Goal: Information Seeking & Learning: Learn about a topic

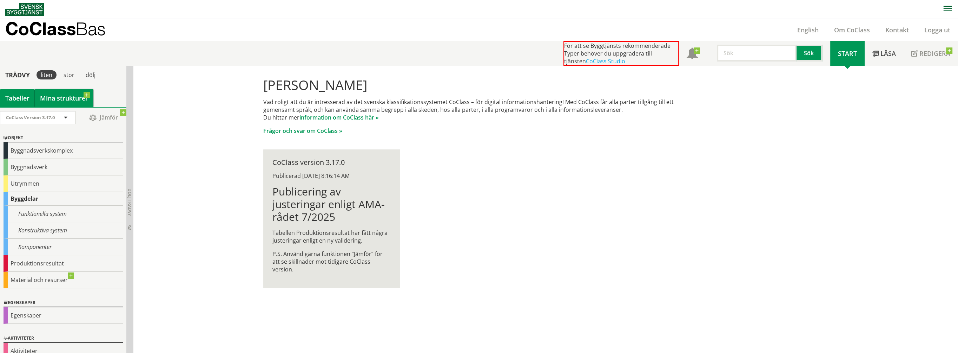
click at [54, 100] on link "Mina strukturer" at bounding box center [64, 98] width 59 height 18
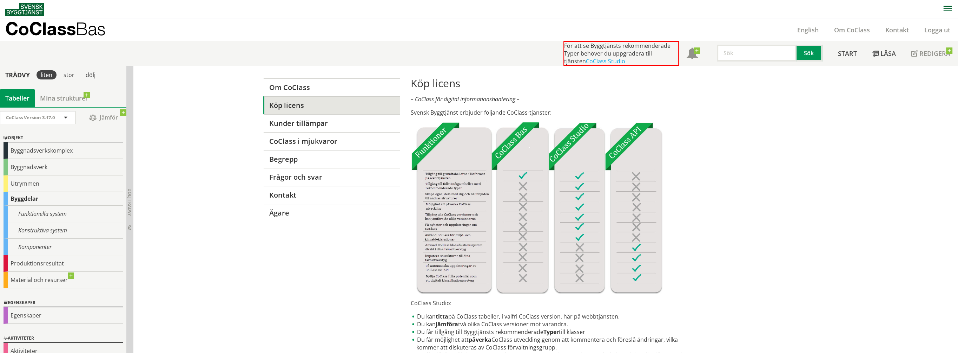
click at [14, 98] on div "Tabeller" at bounding box center [17, 98] width 35 height 18
click at [21, 152] on div "Byggnadsverkskomplex" at bounding box center [63, 150] width 119 height 17
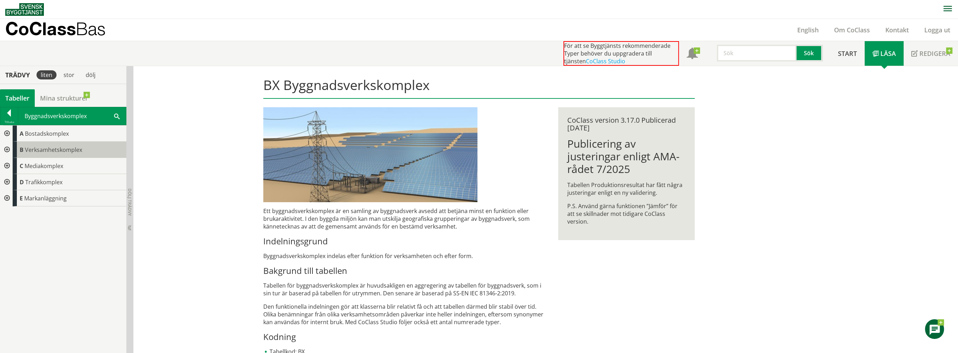
click at [44, 146] on span "Verksamhetskomplex" at bounding box center [53, 150] width 57 height 8
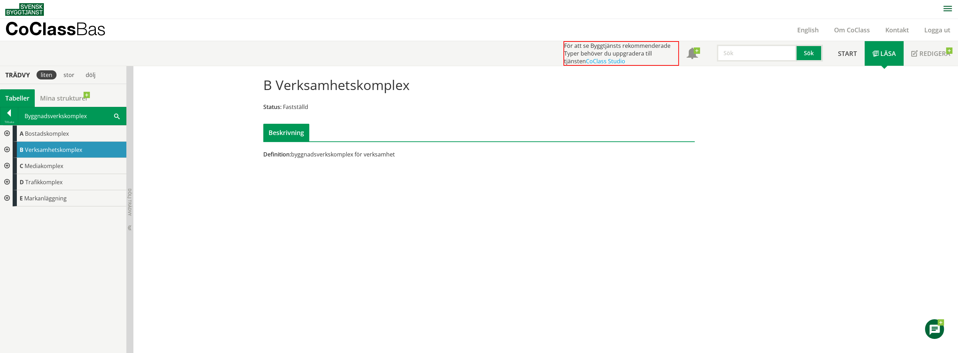
click at [6, 149] on div at bounding box center [6, 150] width 13 height 16
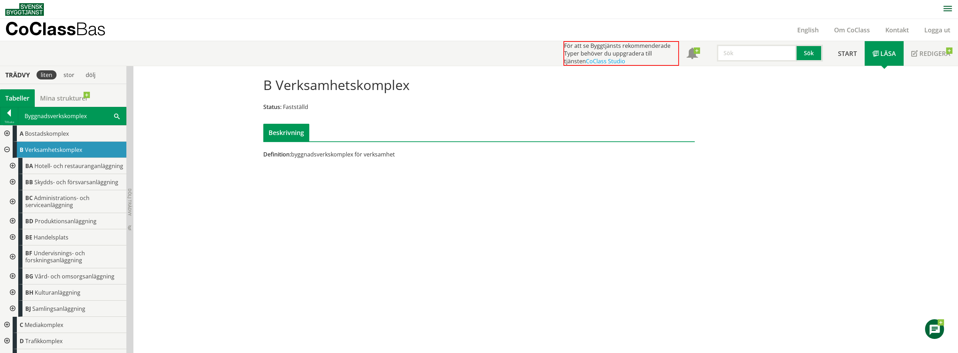
click at [12, 242] on div at bounding box center [12, 237] width 13 height 16
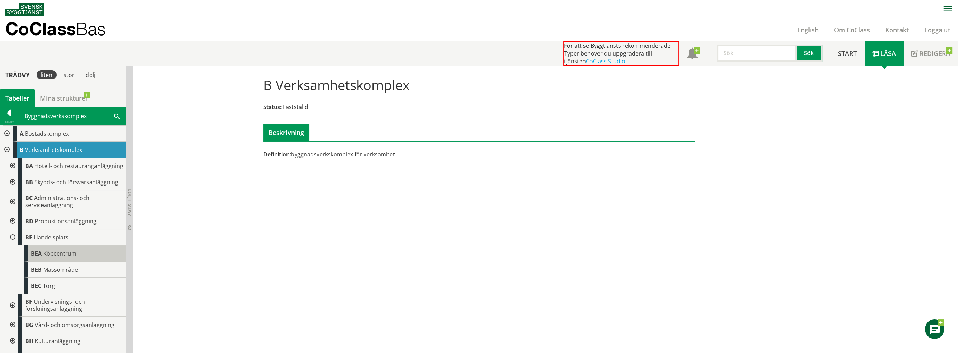
click at [51, 257] on span "Köpcentrum" at bounding box center [59, 253] width 33 height 8
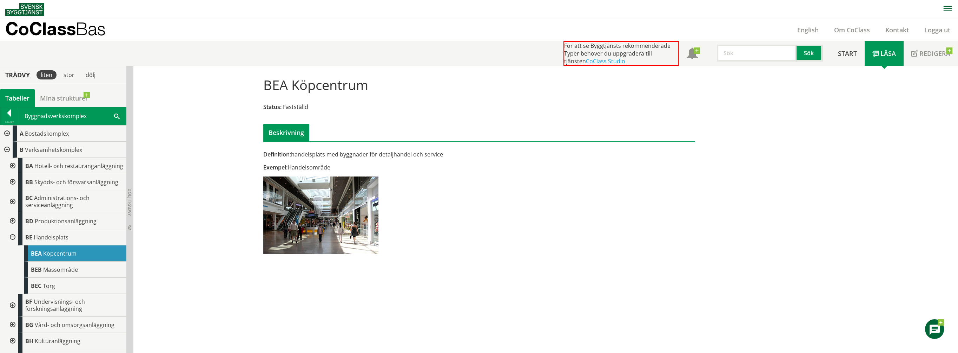
click at [12, 168] on div at bounding box center [12, 166] width 13 height 16
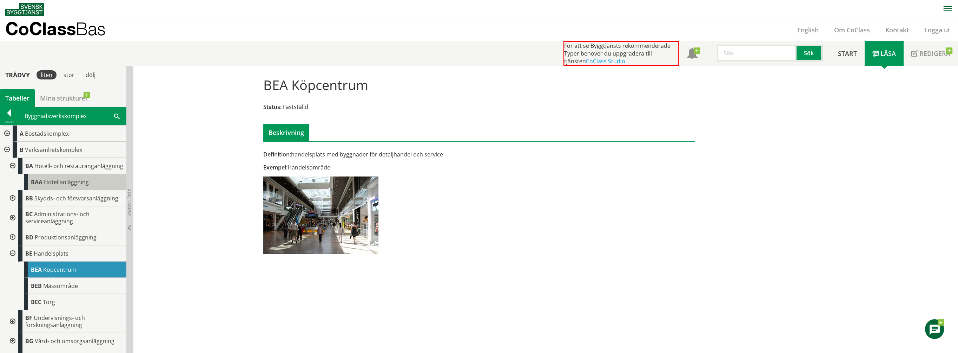
click at [63, 188] on body "AMA AMA Beskrivningsverktyg AMA Funktion BSAB Bygginfo Byggjura Byggkatalogen B…" at bounding box center [479, 176] width 958 height 353
click at [52, 169] on span "Hotell- och restauranganläggning" at bounding box center [78, 166] width 89 height 8
click at [53, 168] on span "Hotell- och restauranganläggning" at bounding box center [78, 166] width 89 height 8
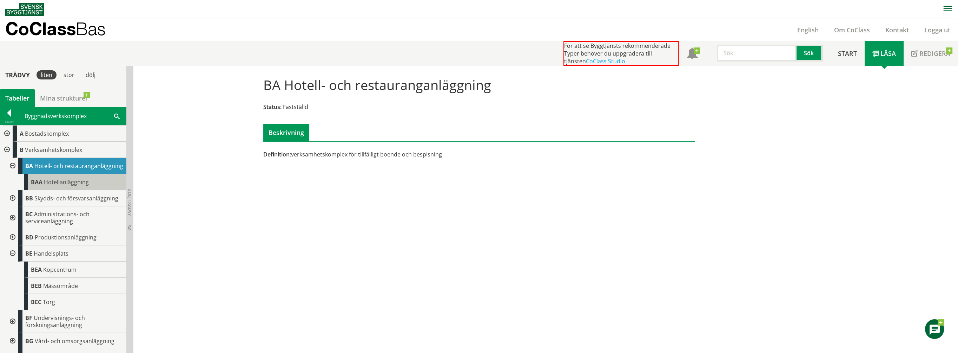
click at [60, 187] on body "AMA AMA Beskrivningsverktyg AMA Funktion BSAB Bygginfo Byggjura Byggkatalogen B…" at bounding box center [479, 176] width 958 height 353
click at [61, 186] on span "Hotellanläggning" at bounding box center [66, 182] width 45 height 8
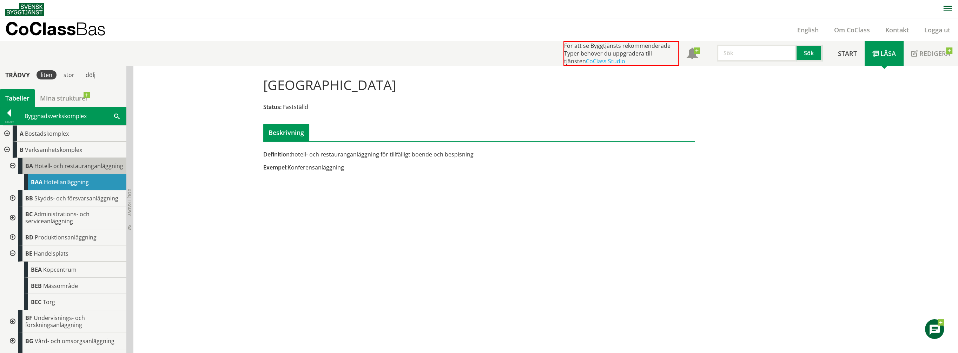
click at [69, 170] on span "Hotell- och restauranganläggning" at bounding box center [78, 166] width 89 height 8
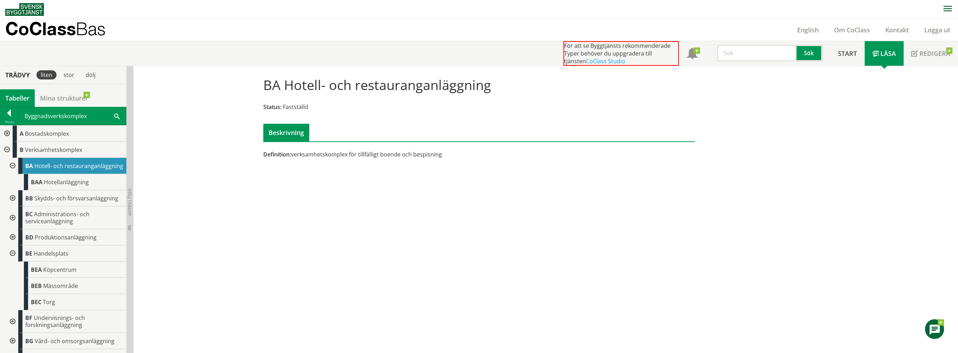
click at [14, 203] on div at bounding box center [12, 198] width 13 height 16
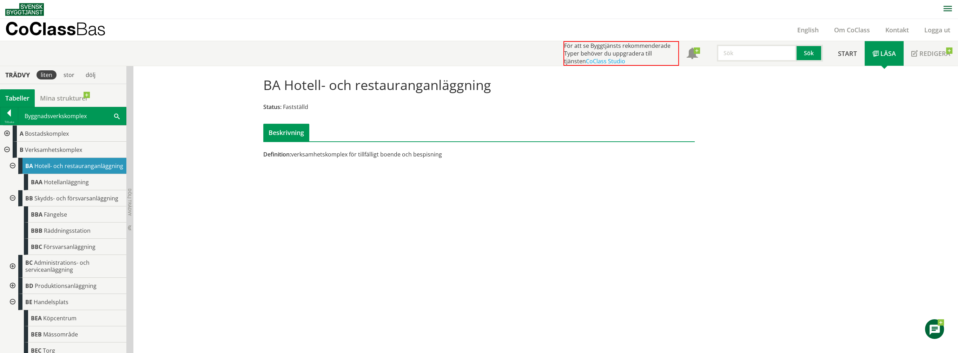
click at [10, 203] on div at bounding box center [12, 198] width 13 height 16
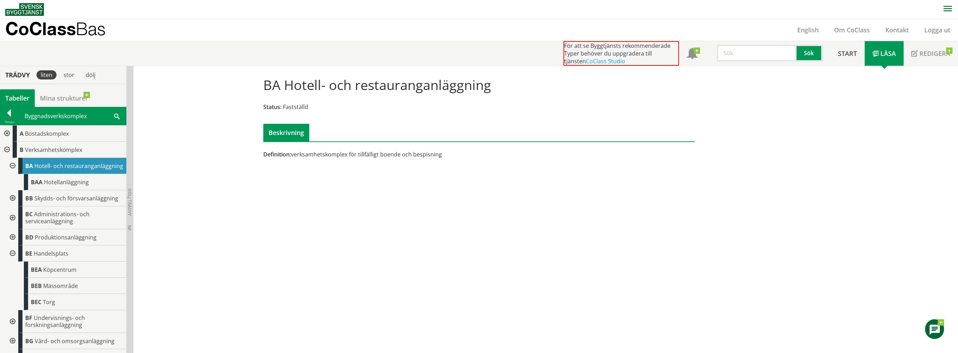
click at [10, 203] on div at bounding box center [12, 198] width 13 height 16
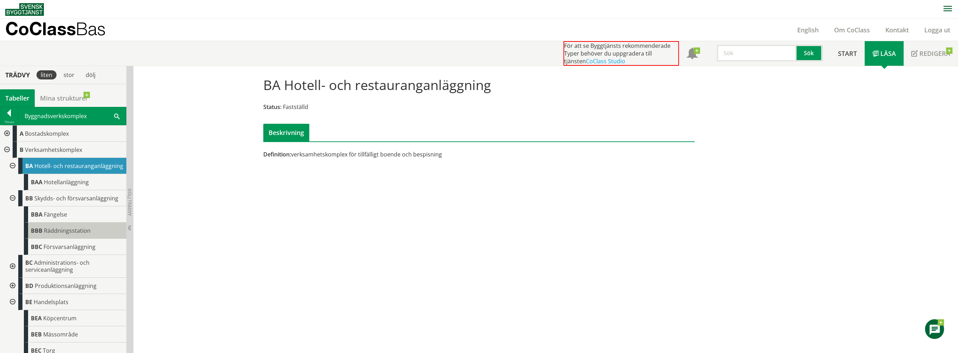
click at [62, 234] on span "Räddningsstation" at bounding box center [67, 230] width 47 height 8
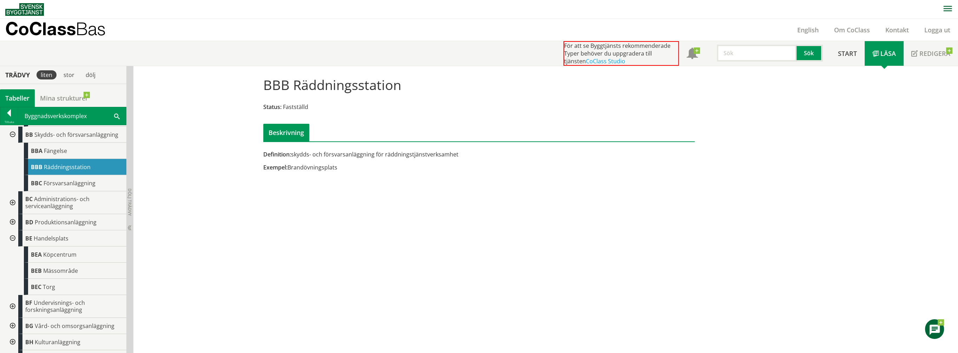
scroll to position [70, 0]
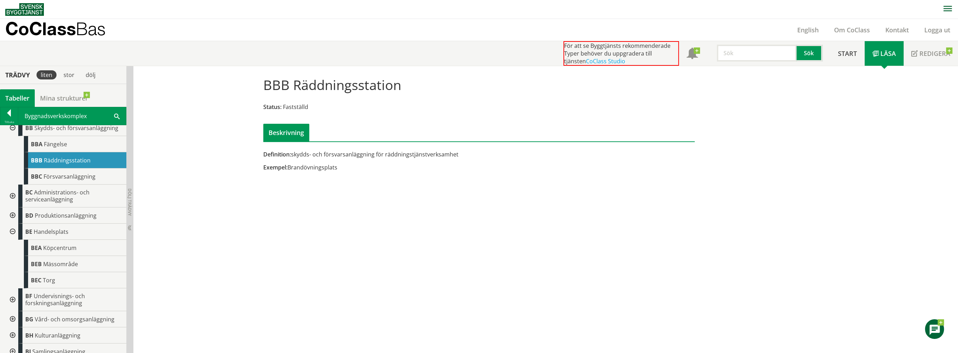
click at [12, 199] on div at bounding box center [12, 195] width 13 height 23
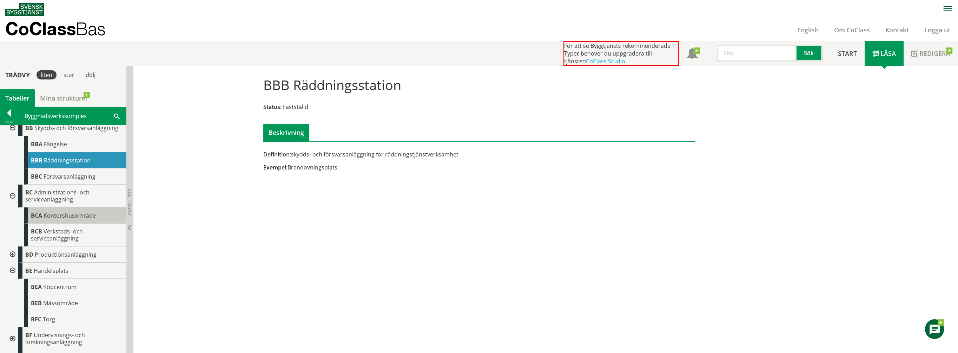
click at [70, 219] on span "Kontorshusområde" at bounding box center [70, 215] width 52 height 8
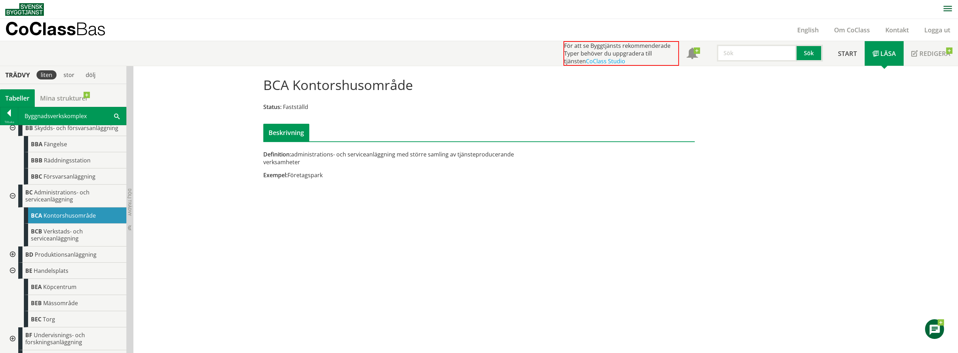
click at [13, 259] on div at bounding box center [12, 254] width 13 height 16
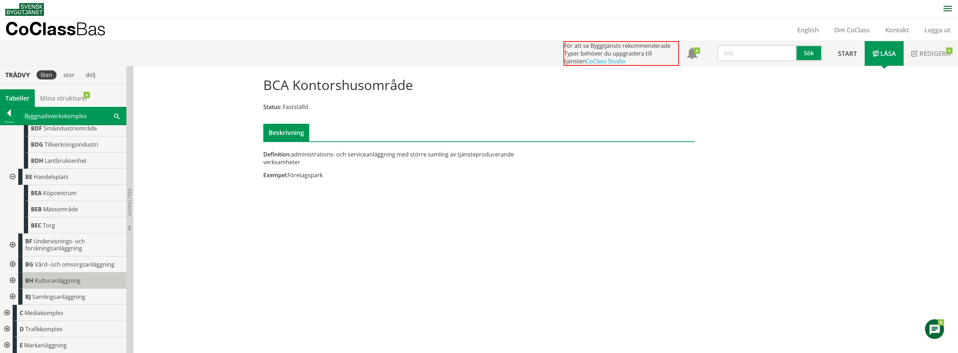
scroll to position [299, 0]
click at [14, 294] on div at bounding box center [12, 296] width 13 height 16
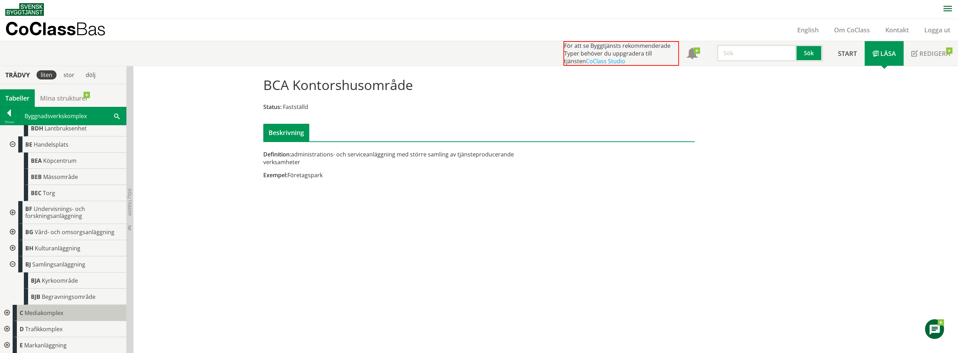
scroll to position [0, 0]
click at [6, 327] on div at bounding box center [6, 329] width 13 height 16
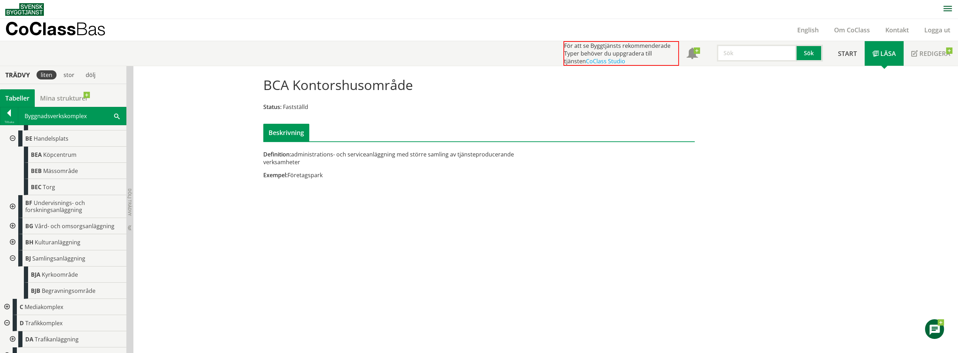
scroll to position [348, 0]
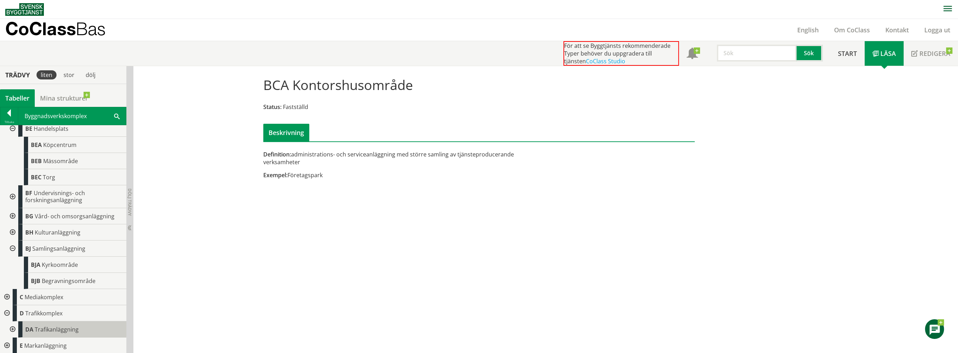
click at [55, 328] on span "Trafikanläggning" at bounding box center [57, 329] width 44 height 8
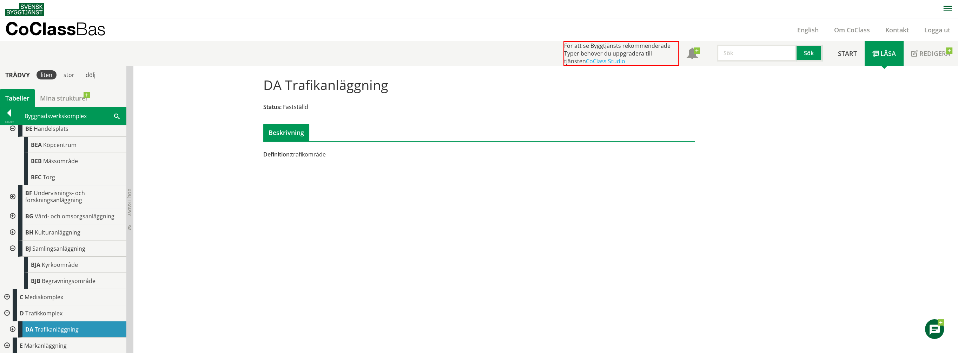
click at [7, 344] on div at bounding box center [6, 345] width 13 height 16
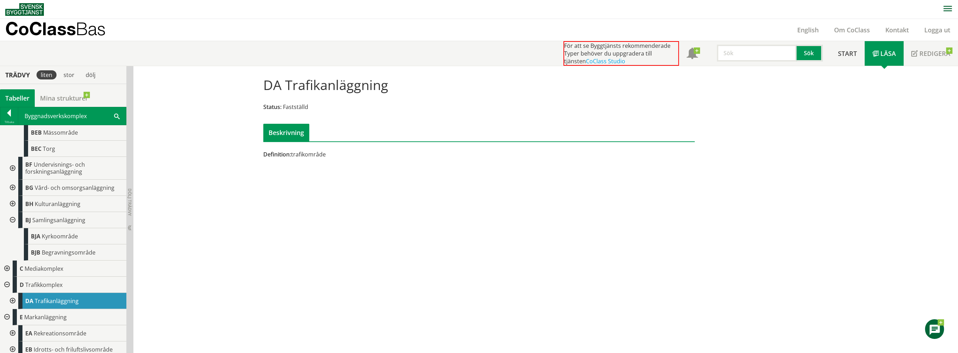
scroll to position [380, 0]
click at [12, 327] on div at bounding box center [12, 329] width 13 height 16
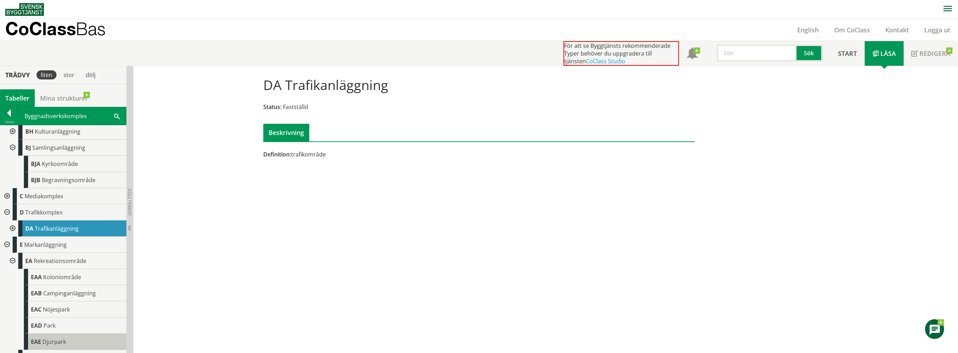
scroll to position [461, 0]
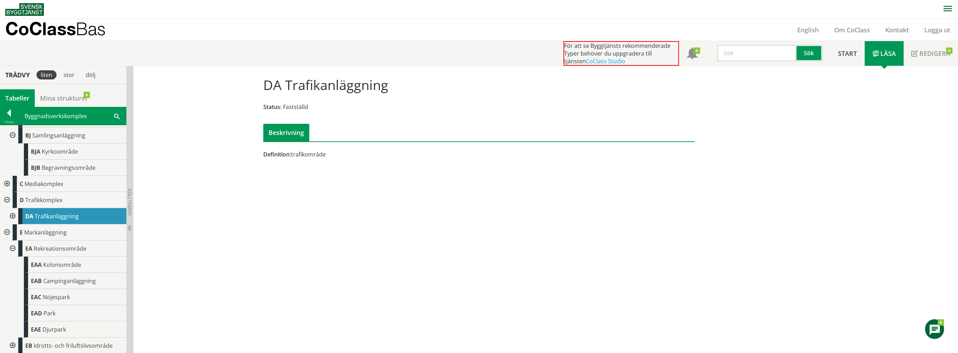
click at [12, 214] on div at bounding box center [12, 216] width 13 height 16
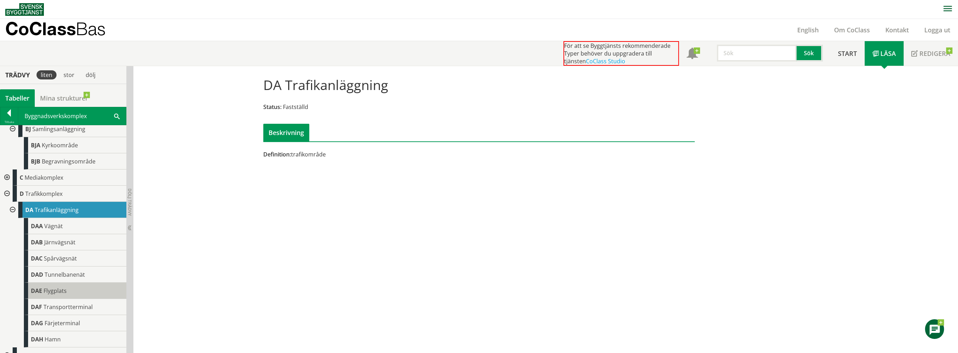
click at [52, 294] on span "Flygplats" at bounding box center [55, 291] width 23 height 8
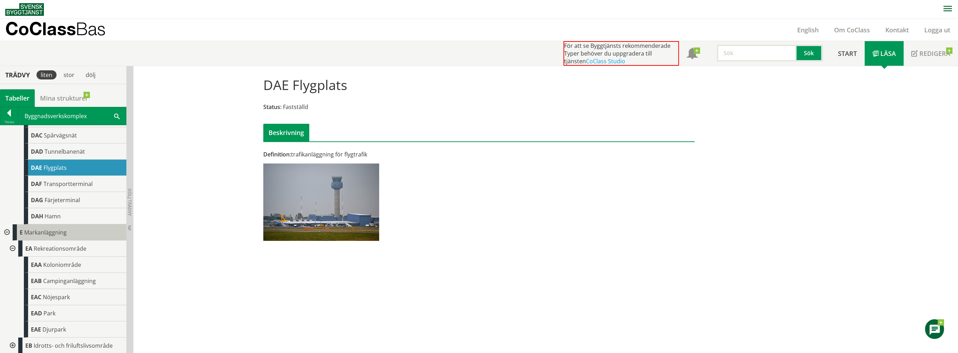
scroll to position [590, 0]
click at [8, 111] on div at bounding box center [9, 114] width 18 height 10
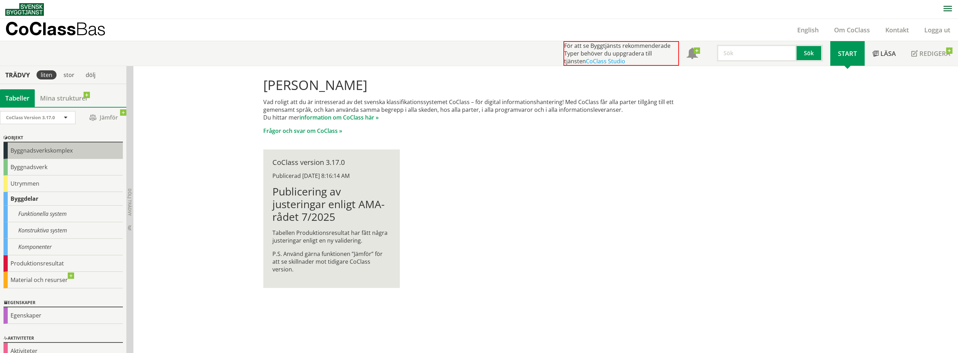
click at [21, 150] on div "Byggnadsverkskomplex" at bounding box center [63, 150] width 119 height 17
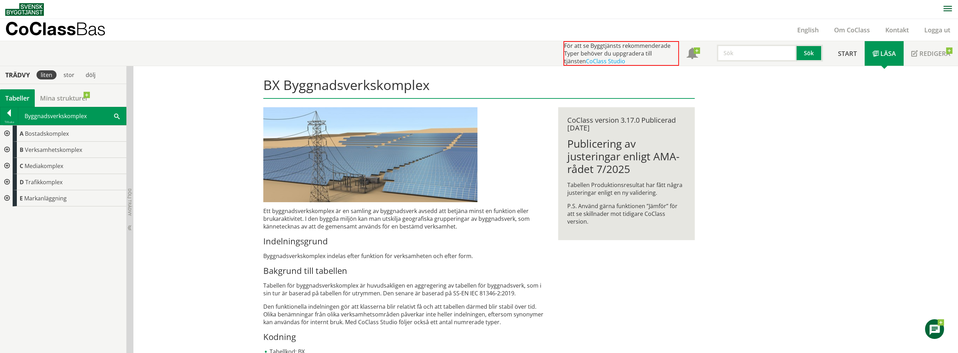
click at [7, 180] on div at bounding box center [6, 182] width 13 height 16
click at [13, 195] on div at bounding box center [12, 198] width 13 height 16
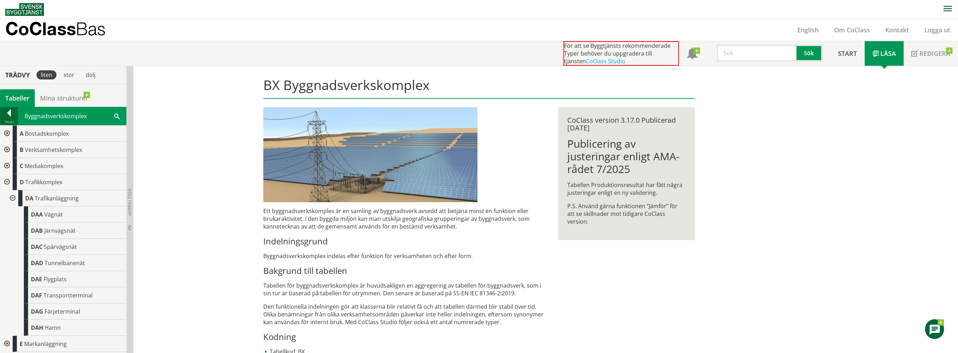
click at [9, 111] on div at bounding box center [9, 114] width 18 height 10
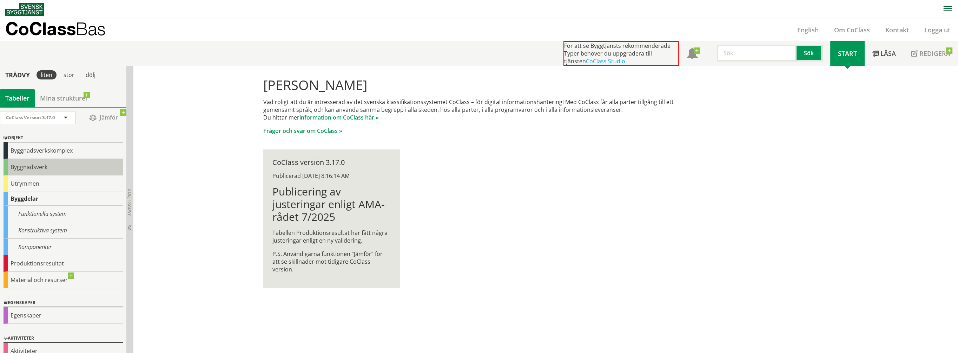
click at [25, 164] on div "Byggnadsverk" at bounding box center [63, 167] width 119 height 17
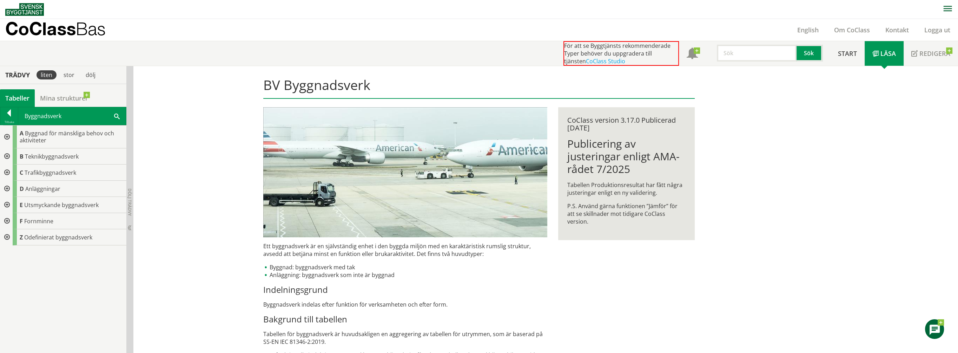
click at [6, 170] on div at bounding box center [6, 172] width 13 height 16
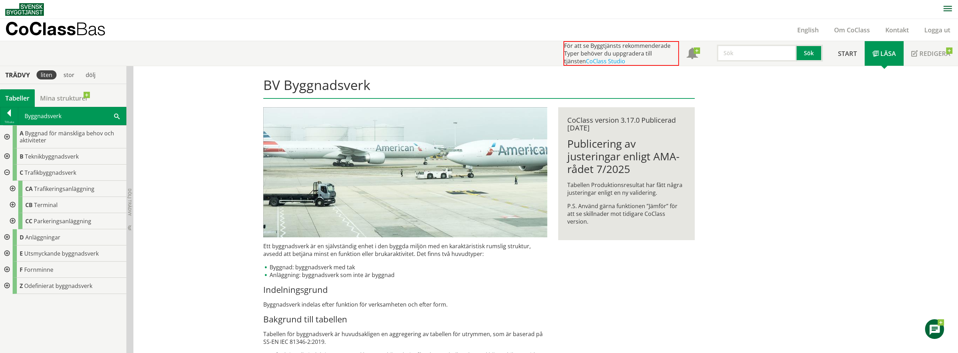
click at [7, 236] on div at bounding box center [6, 237] width 13 height 16
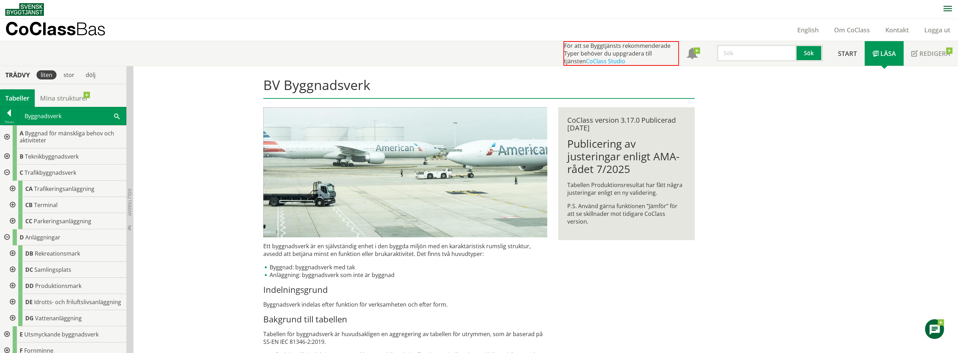
click at [7, 235] on div at bounding box center [6, 237] width 13 height 16
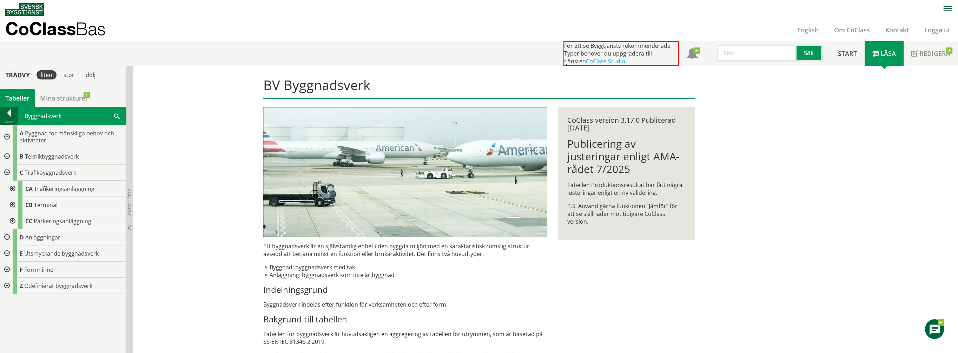
click at [12, 116] on div at bounding box center [9, 114] width 18 height 10
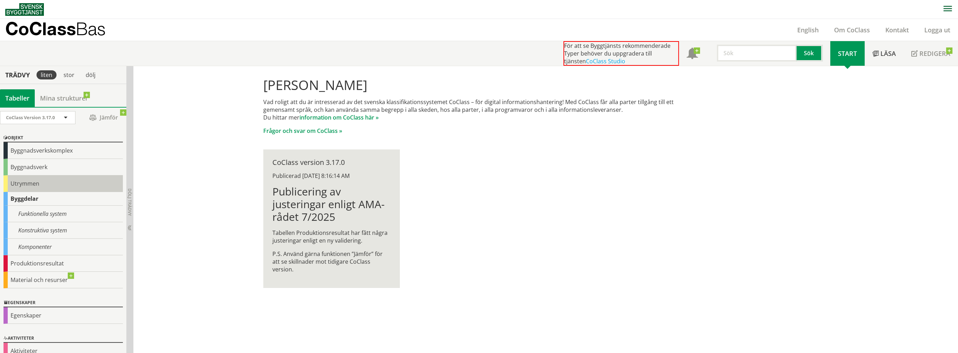
click at [15, 182] on div "Utrymmen" at bounding box center [63, 183] width 119 height 17
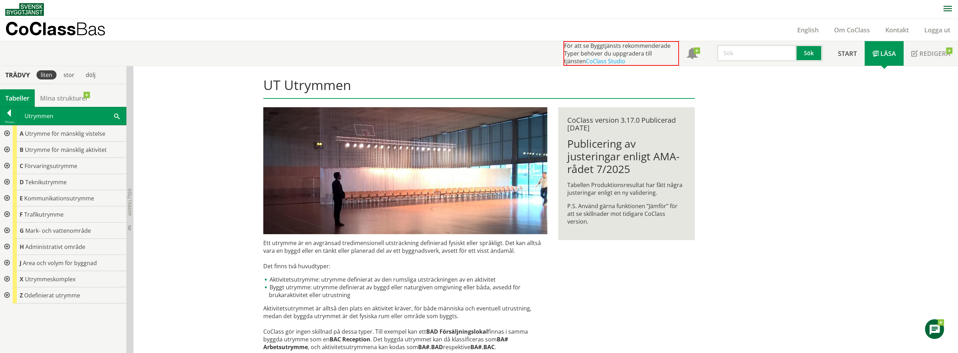
click at [6, 212] on div at bounding box center [6, 214] width 13 height 16
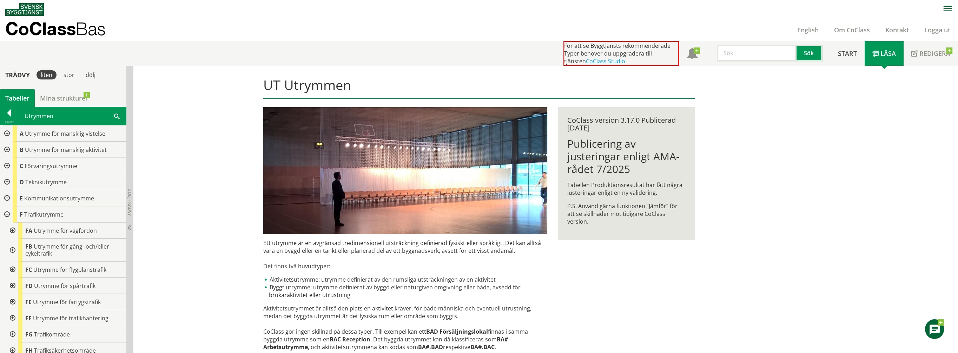
click at [13, 266] on div at bounding box center [12, 269] width 13 height 16
click at [10, 114] on div at bounding box center [9, 114] width 18 height 10
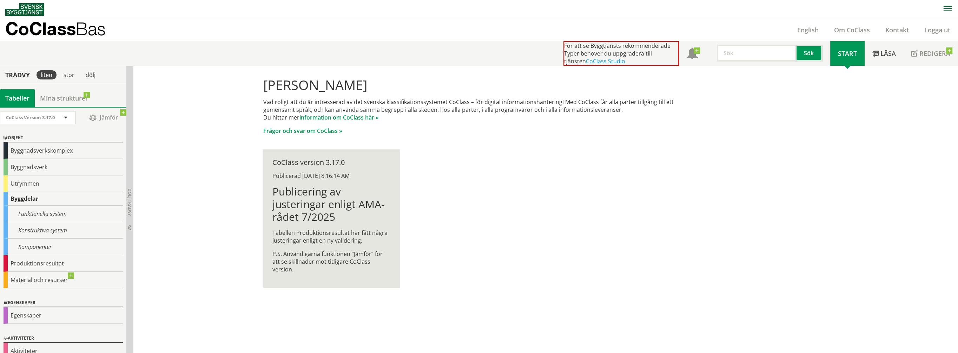
drag, startPoint x: 5, startPoint y: 197, endPoint x: 11, endPoint y: 197, distance: 5.3
click at [5, 197] on div "Byggdelar" at bounding box center [63, 199] width 119 height 14
click at [21, 196] on div "Byggdelar" at bounding box center [63, 199] width 119 height 14
click at [46, 213] on div "Funktionella system" at bounding box center [63, 213] width 119 height 17
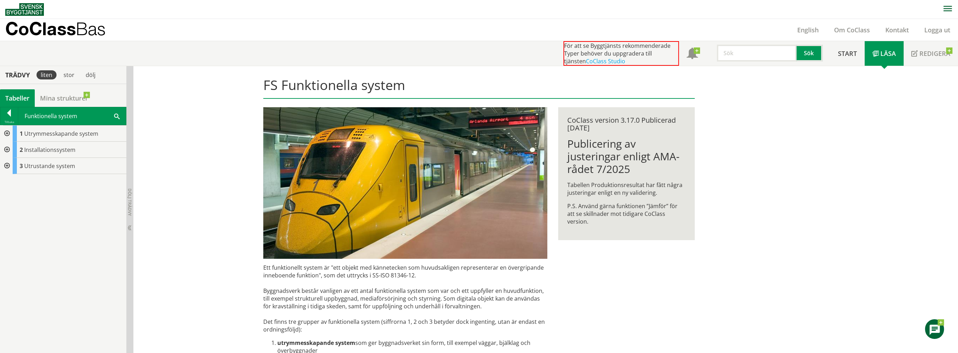
click at [9, 146] on div at bounding box center [6, 150] width 13 height 16
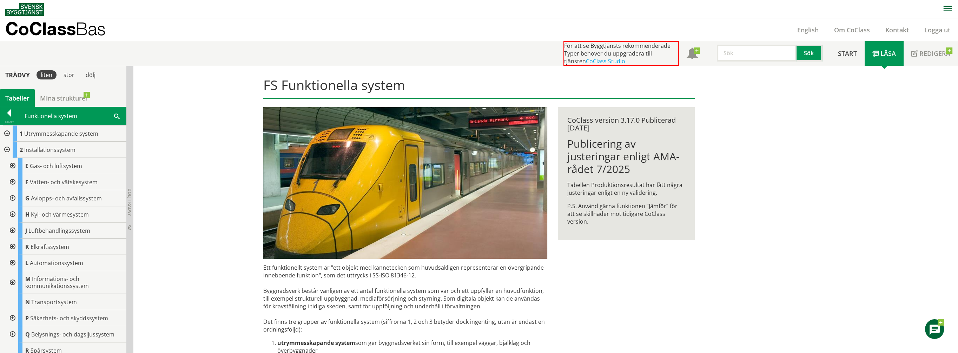
click at [11, 244] on div at bounding box center [12, 246] width 13 height 16
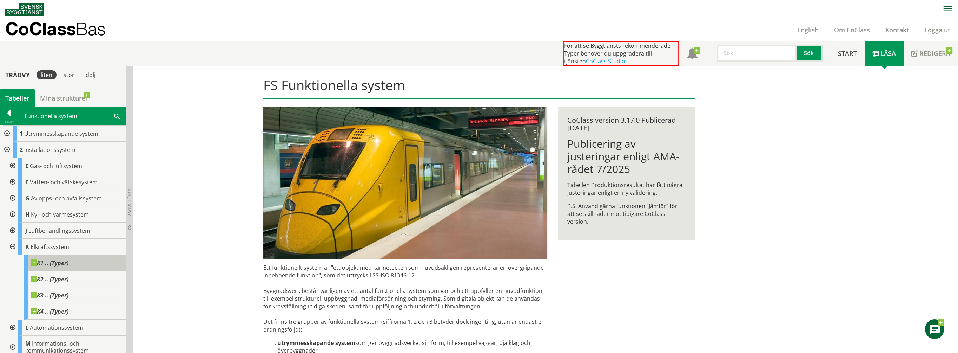
click at [68, 259] on span at bounding box center [68, 259] width 0 height 0
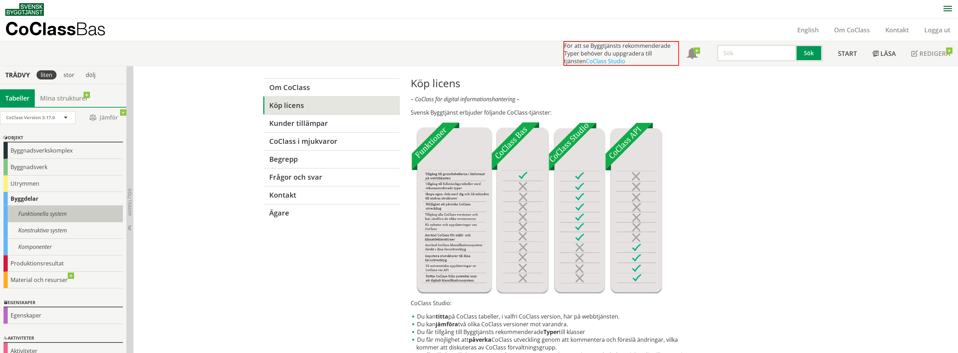
click at [28, 211] on div "Funktionella system" at bounding box center [63, 213] width 119 height 17
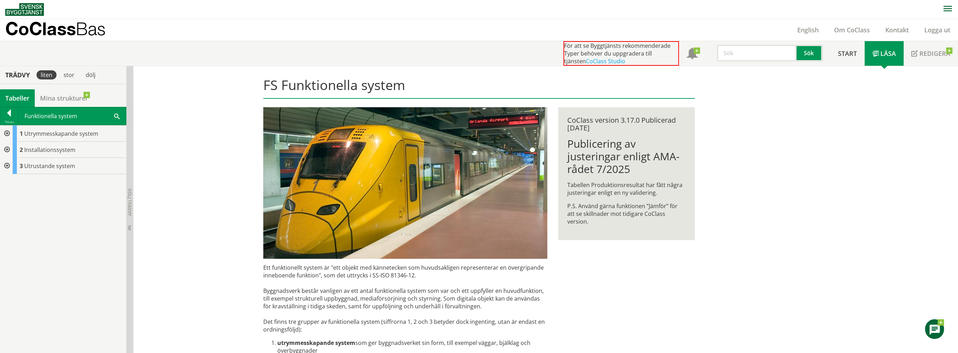
click at [6, 149] on div at bounding box center [6, 150] width 13 height 16
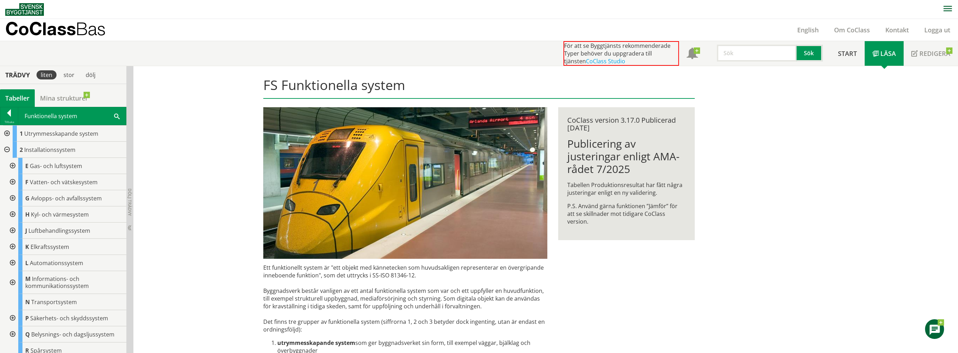
click at [13, 245] on div at bounding box center [12, 246] width 13 height 16
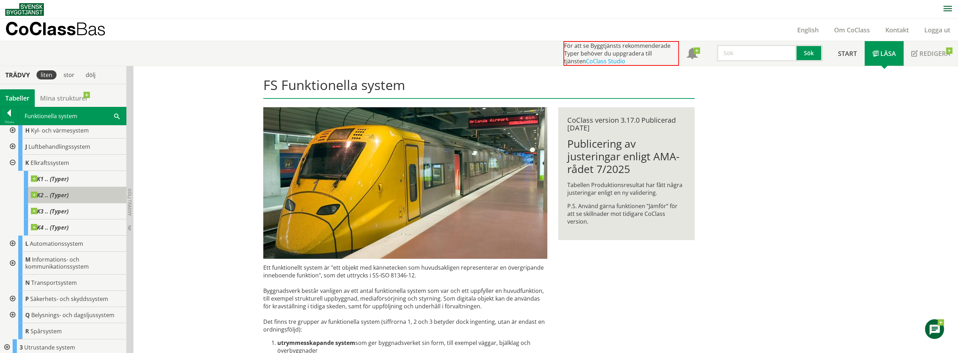
scroll to position [86, 0]
click at [11, 309] on div at bounding box center [12, 313] width 13 height 16
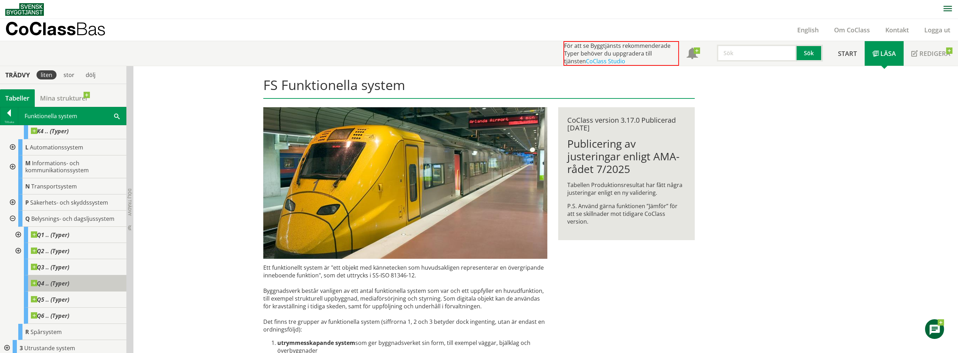
scroll to position [183, 0]
click at [67, 231] on span "Q1 .. (Typer)" at bounding box center [50, 232] width 38 height 7
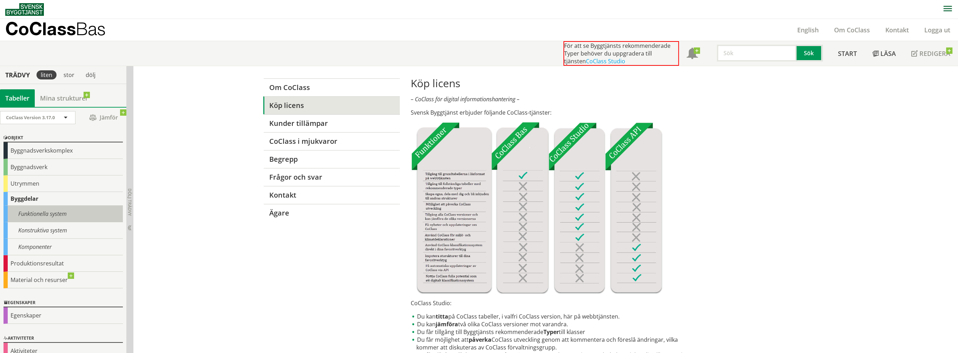
click at [36, 213] on div "Funktionella system" at bounding box center [63, 213] width 119 height 17
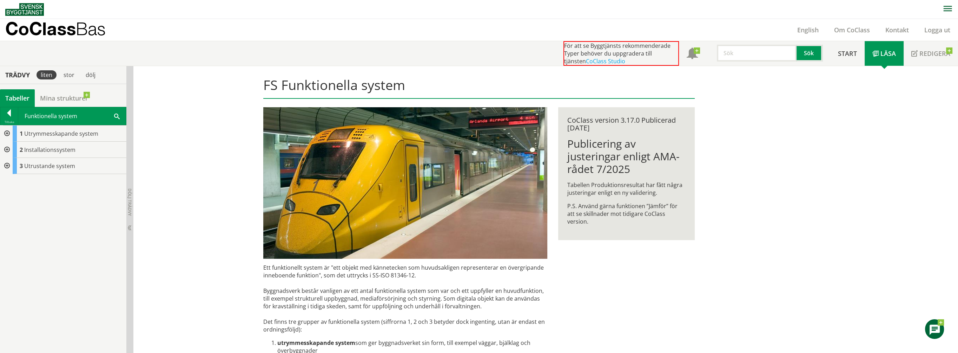
click at [6, 147] on div at bounding box center [6, 150] width 13 height 16
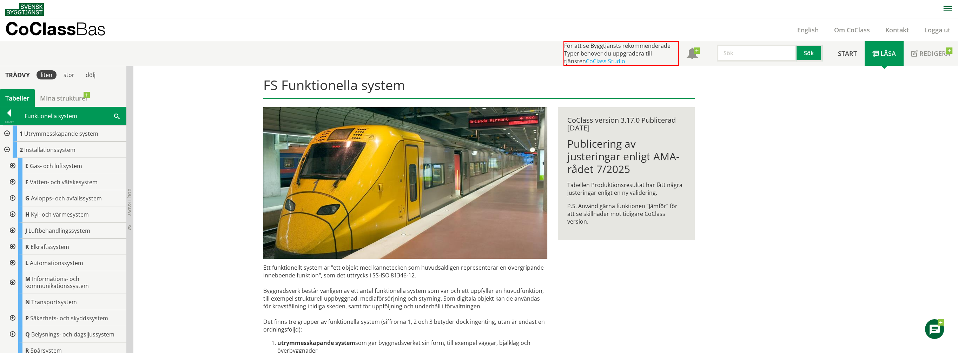
click at [12, 333] on div at bounding box center [12, 334] width 13 height 16
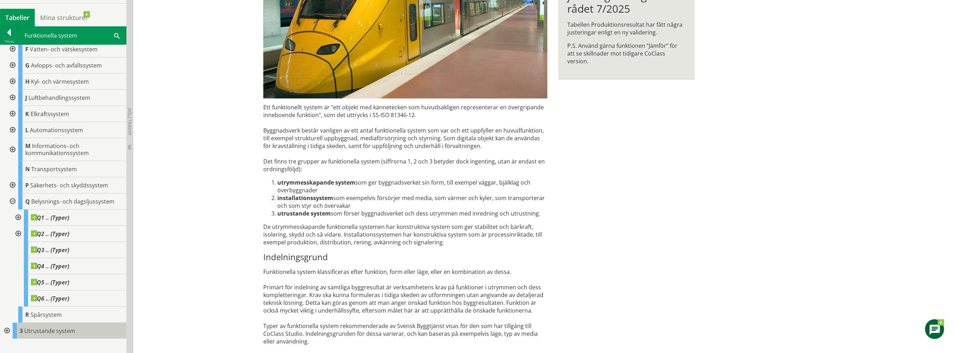
scroll to position [176, 0]
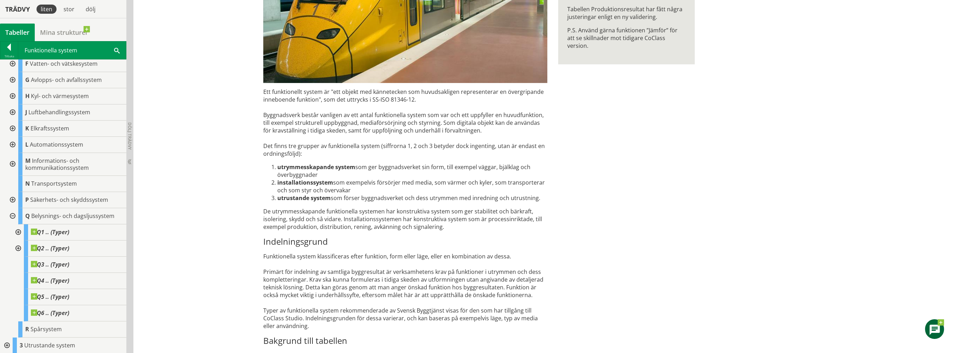
click at [8, 341] on div at bounding box center [6, 345] width 13 height 16
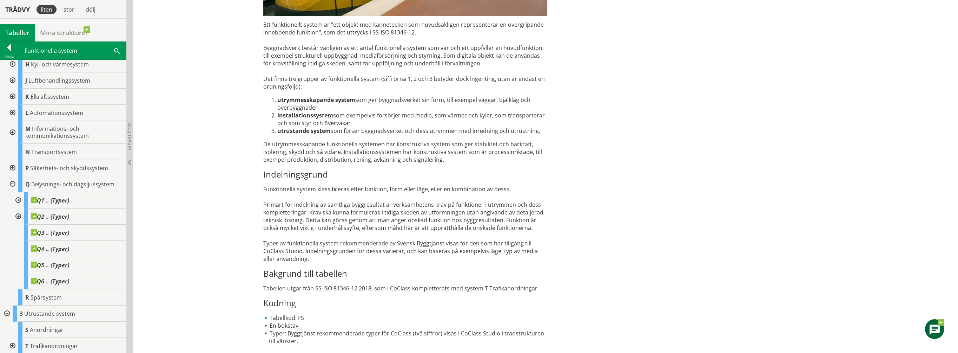
scroll to position [243, 0]
click at [13, 343] on div at bounding box center [12, 345] width 13 height 16
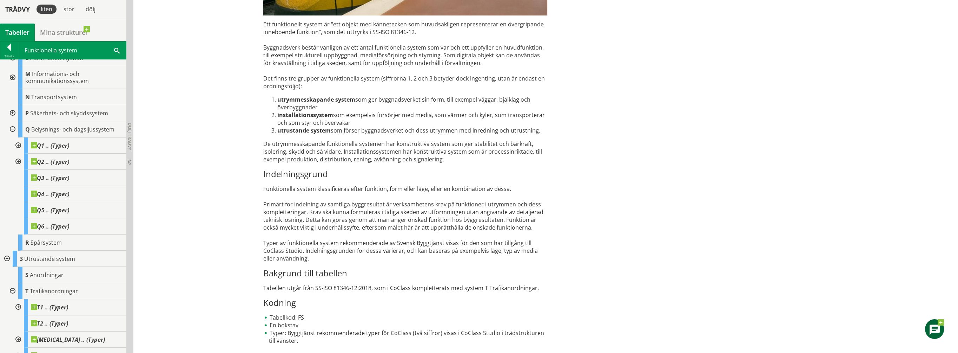
scroll to position [149, 0]
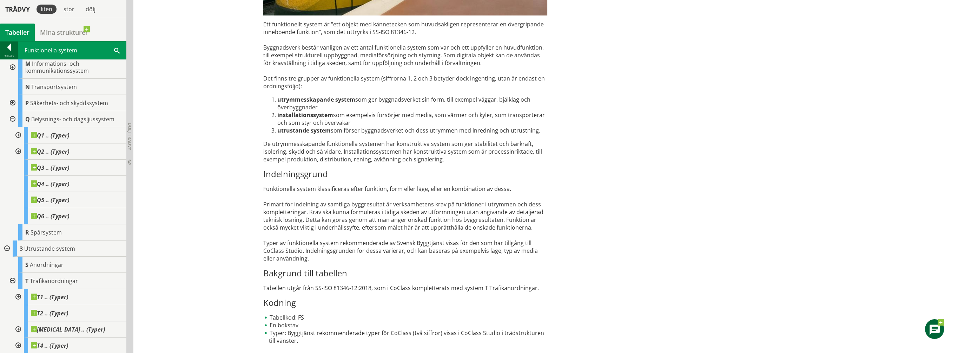
click at [7, 46] on div at bounding box center [9, 49] width 18 height 10
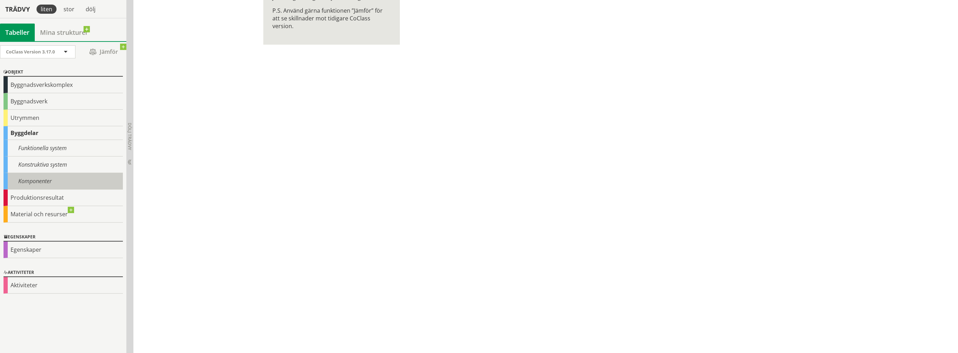
click at [29, 179] on div "Komponenter" at bounding box center [63, 181] width 119 height 17
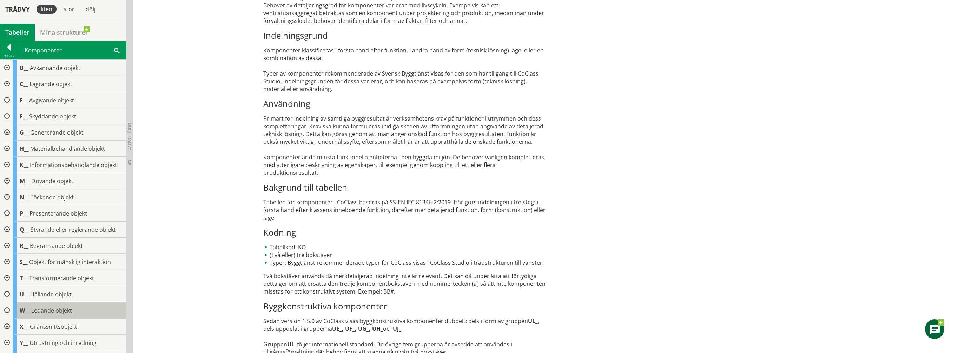
scroll to position [20, 0]
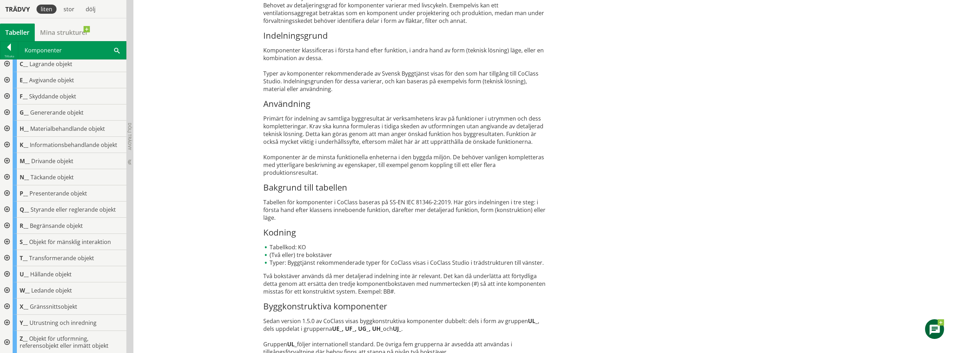
click at [8, 257] on div at bounding box center [6, 258] width 13 height 16
click at [15, 271] on div at bounding box center [12, 274] width 13 height 16
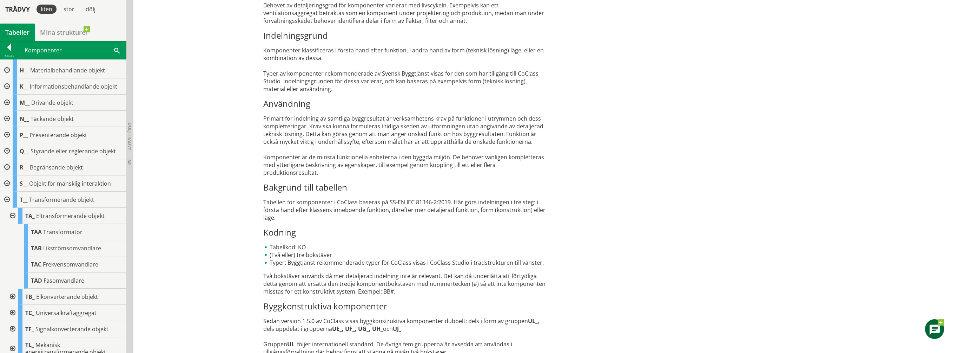
scroll to position [90, 0]
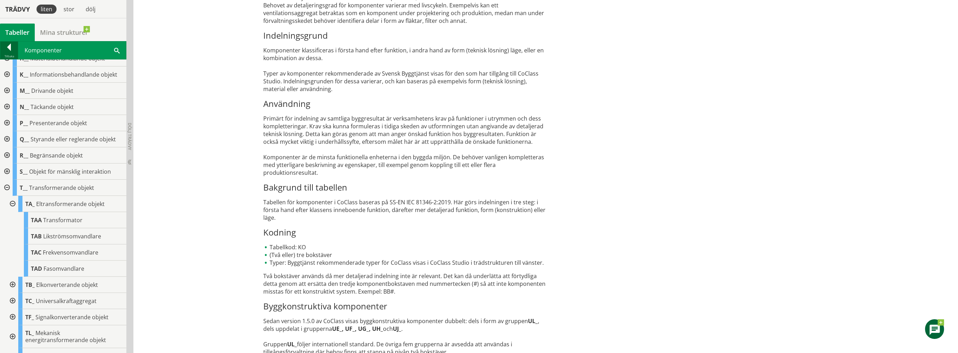
click at [9, 45] on div at bounding box center [9, 49] width 18 height 10
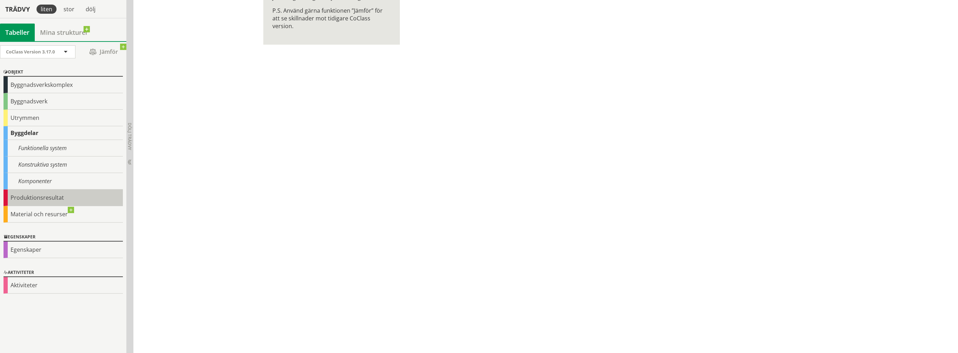
click at [15, 195] on div "Produktionsresultat" at bounding box center [63, 197] width 119 height 17
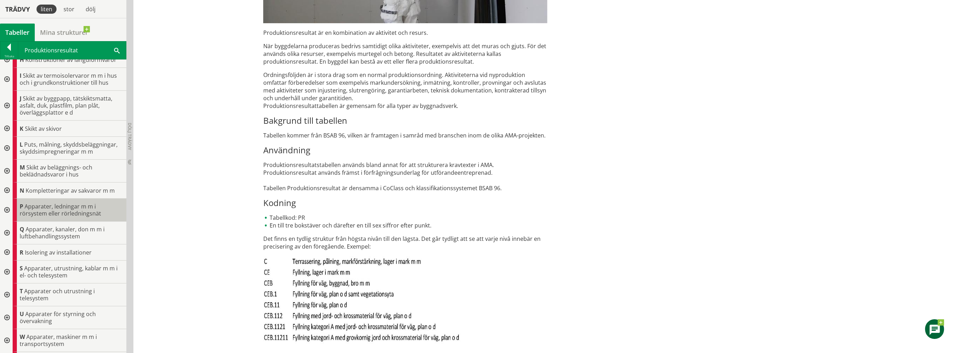
scroll to position [140, 0]
click at [7, 268] on div at bounding box center [6, 269] width 13 height 23
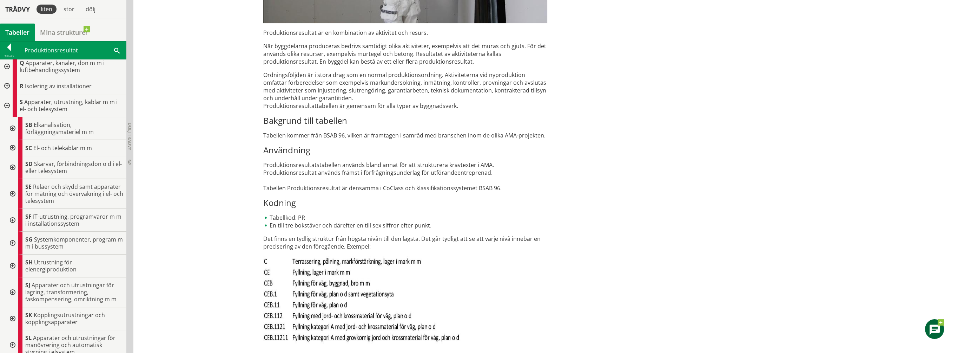
scroll to position [316, 0]
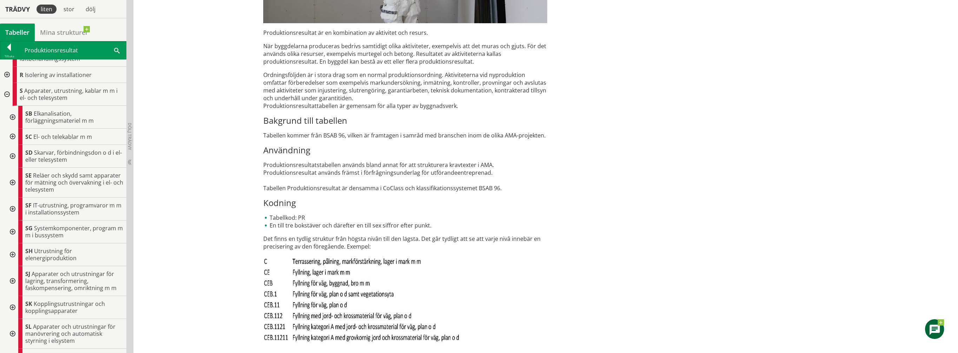
click at [13, 134] on div at bounding box center [12, 137] width 13 height 16
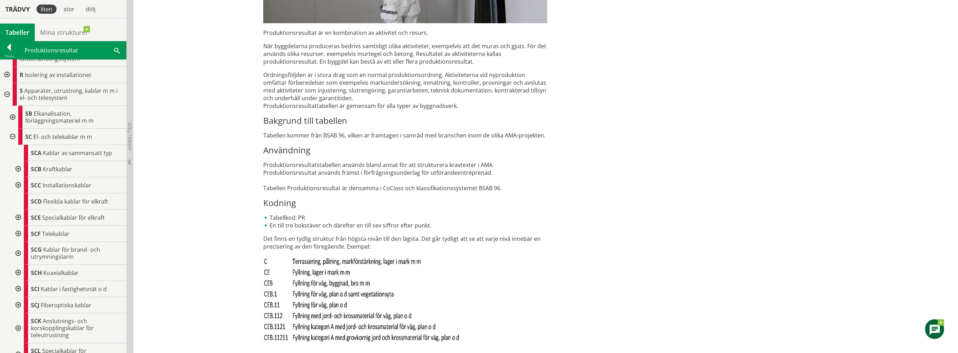
click at [18, 166] on div at bounding box center [17, 169] width 13 height 16
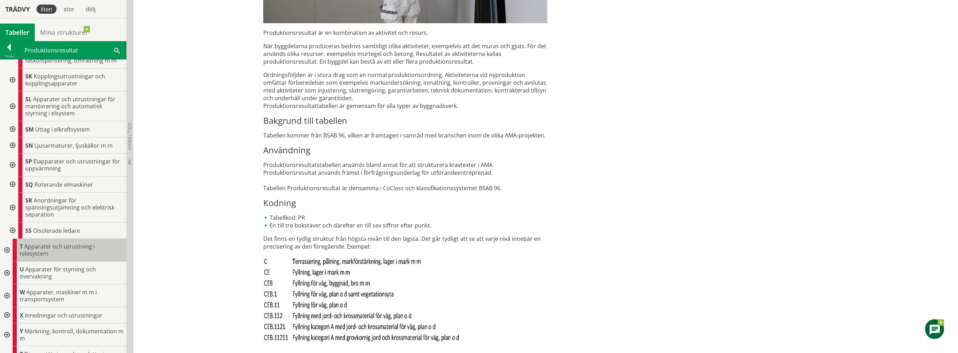
scroll to position [999, 0]
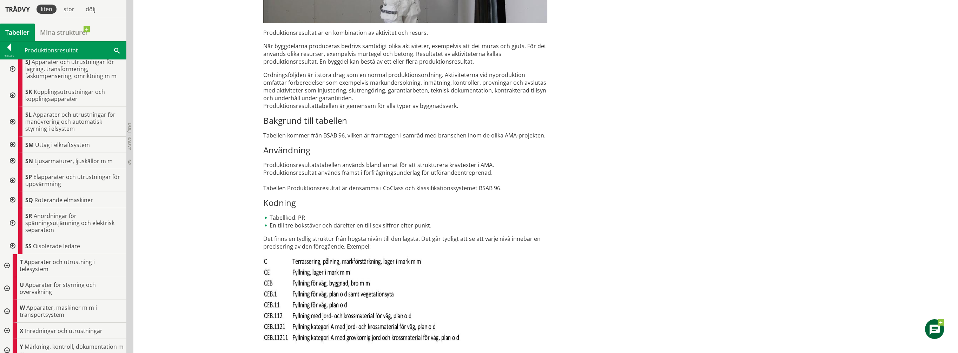
click at [13, 164] on div at bounding box center [12, 161] width 13 height 16
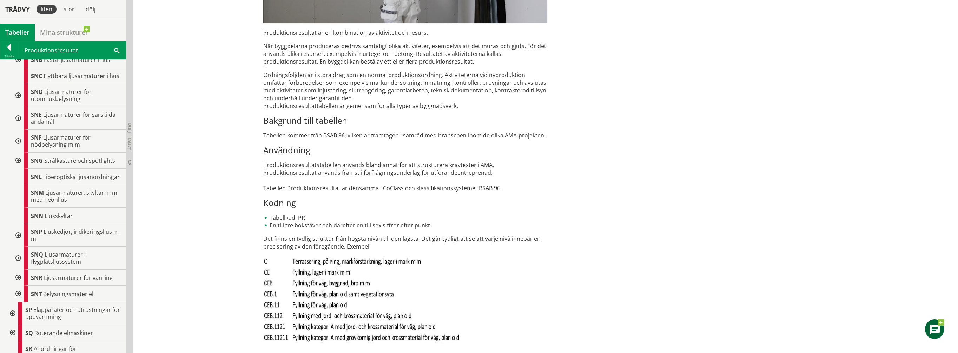
scroll to position [1104, 0]
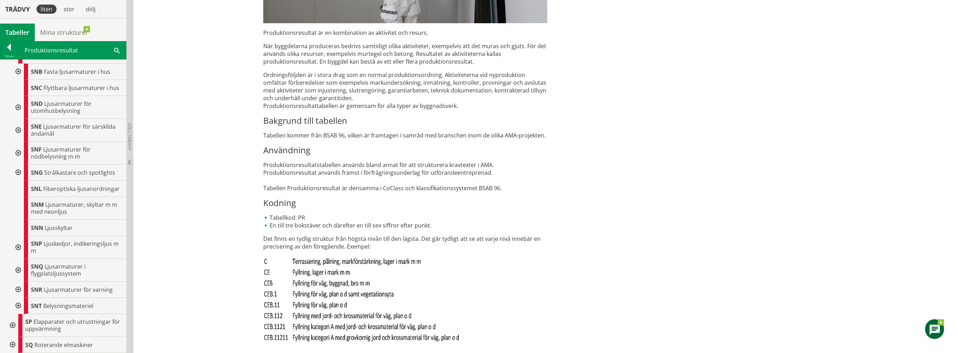
click at [19, 156] on div at bounding box center [17, 153] width 13 height 23
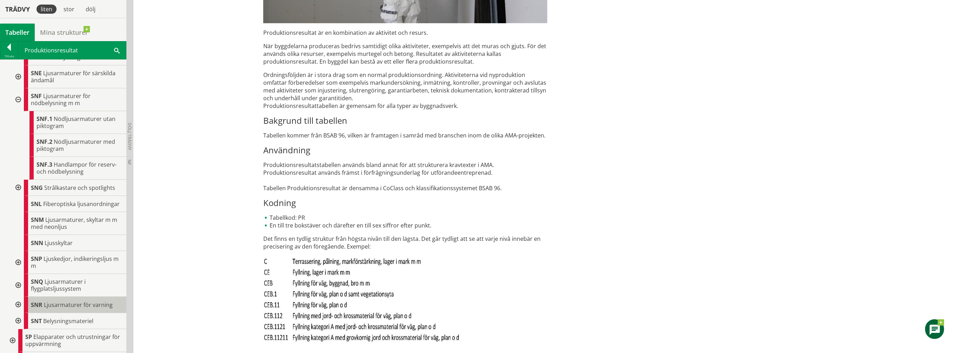
scroll to position [1174, 0]
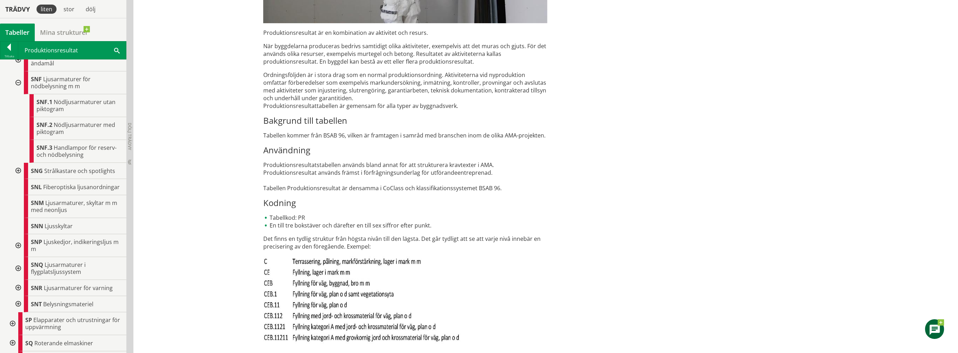
click at [18, 277] on div at bounding box center [17, 268] width 13 height 23
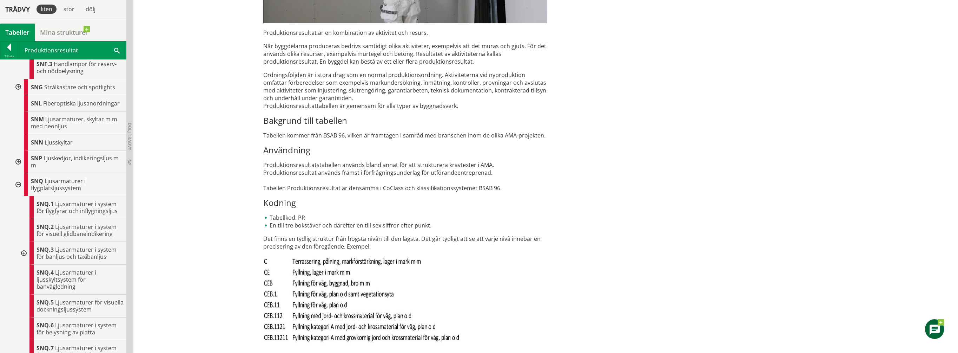
scroll to position [1280, 0]
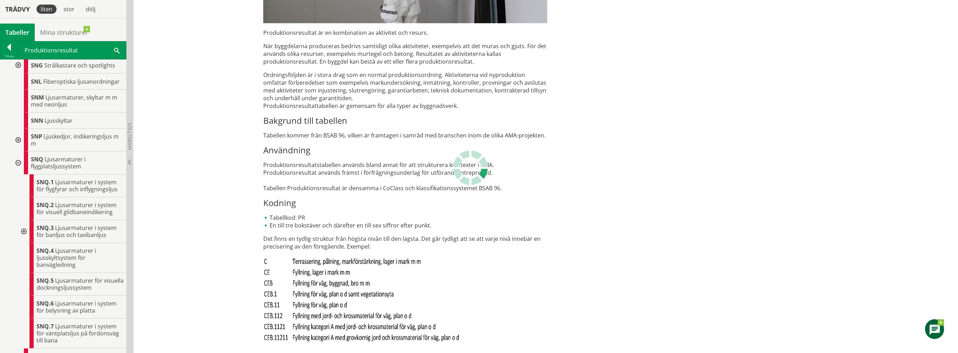
click at [21, 239] on div at bounding box center [23, 231] width 13 height 23
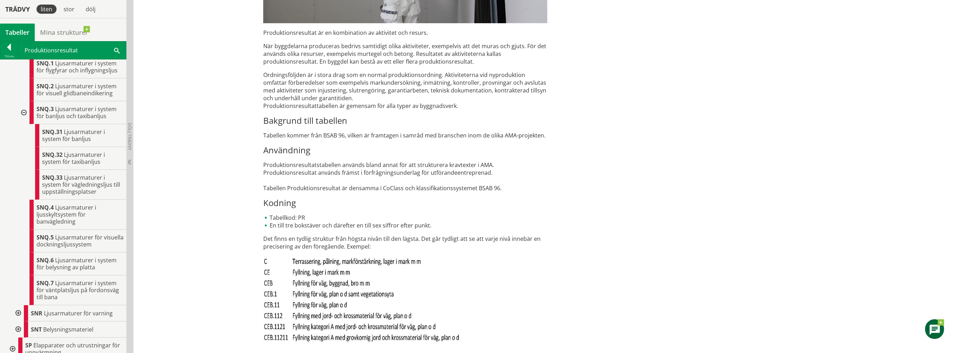
scroll to position [1420, 0]
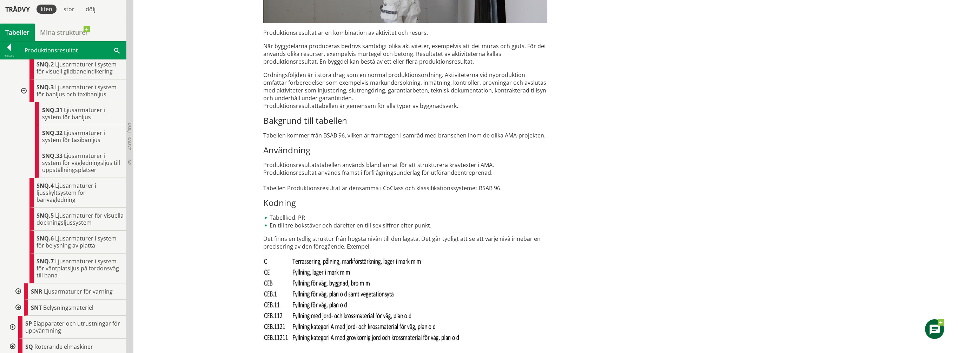
click at [18, 315] on div at bounding box center [17, 307] width 13 height 16
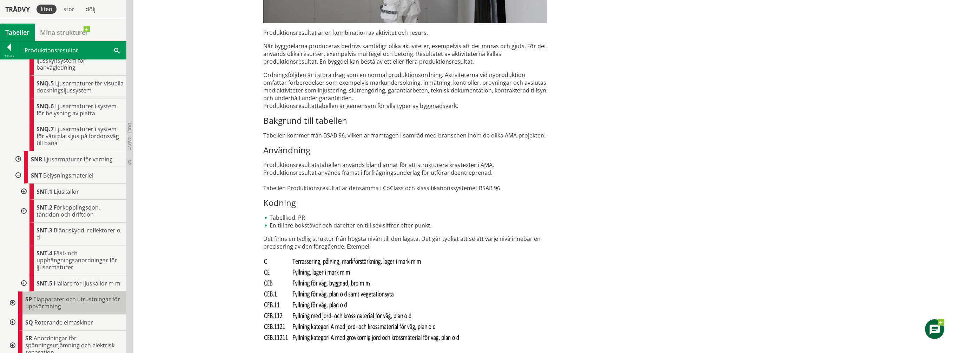
scroll to position [1560, 0]
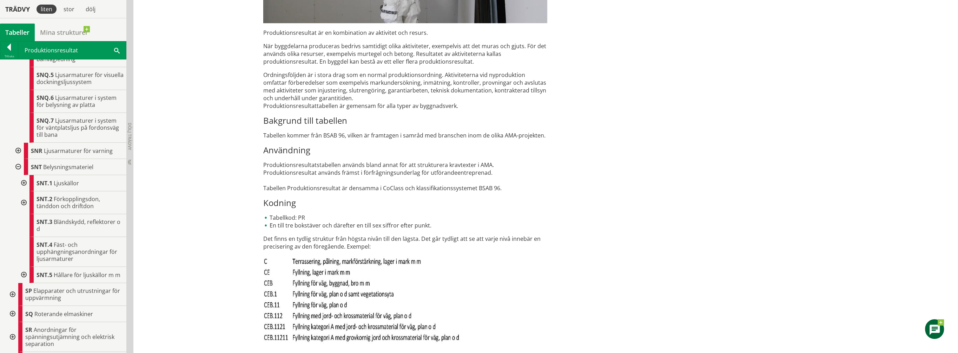
click at [23, 210] on div at bounding box center [23, 202] width 13 height 23
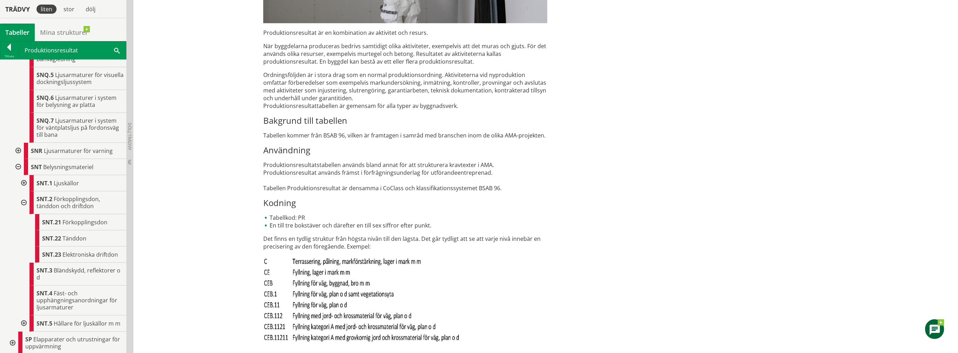
click at [24, 190] on div at bounding box center [23, 183] width 13 height 16
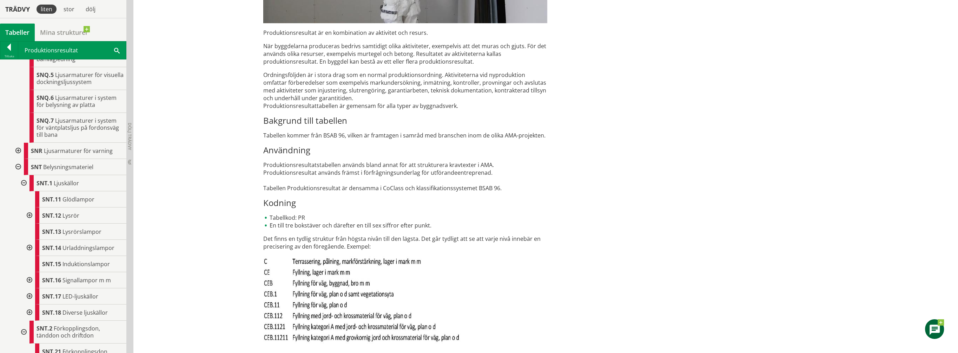
click at [29, 303] on div at bounding box center [28, 296] width 13 height 16
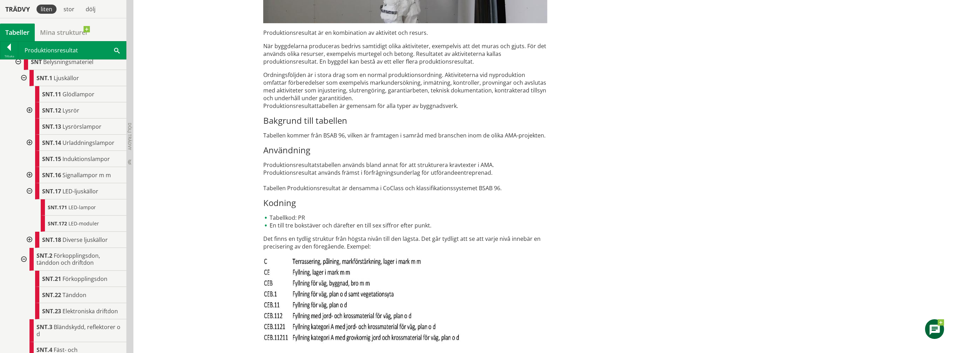
scroll to position [1666, 0]
click at [27, 246] on div at bounding box center [28, 239] width 13 height 16
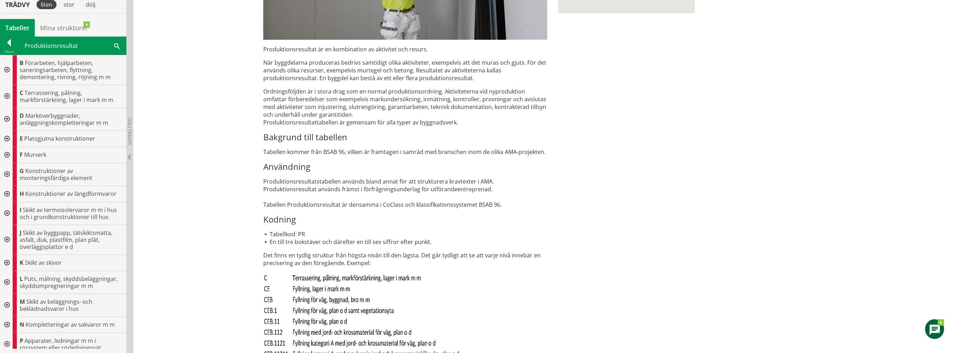
scroll to position [243, 0]
